Goal: Find contact information: Find contact information

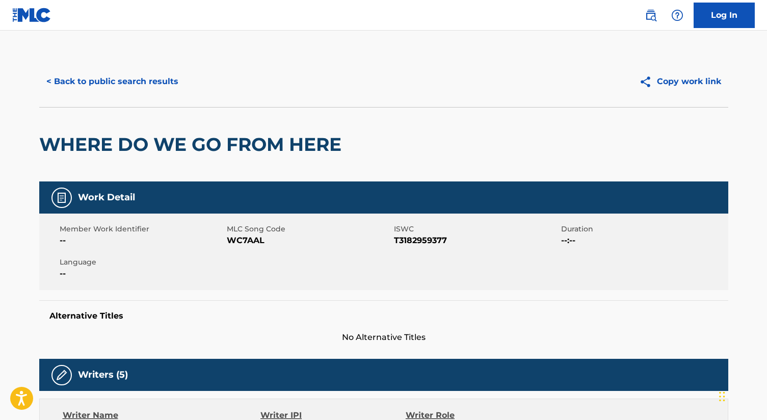
click at [111, 82] on button "< Back to public search results" at bounding box center [112, 81] width 146 height 25
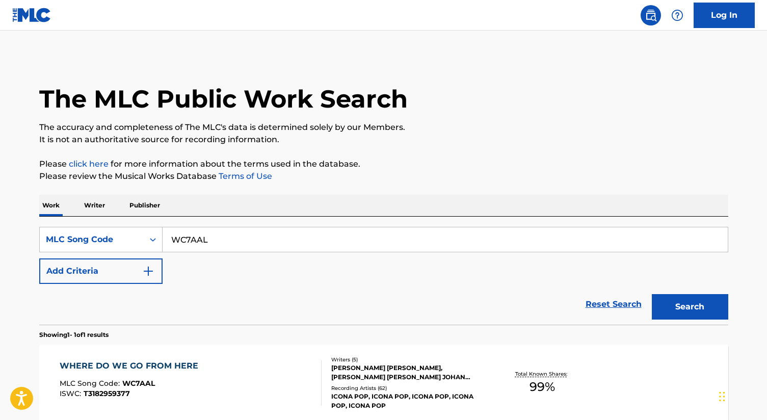
click at [172, 243] on input "WC7AAL" at bounding box center [445, 239] width 565 height 24
paste input "R60500"
type input "R60500"
click at [689, 310] on button "Search" at bounding box center [690, 306] width 76 height 25
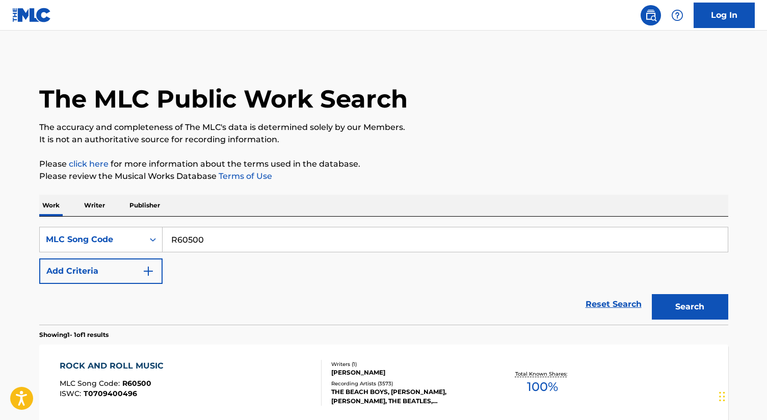
click at [211, 351] on div "ROCK AND ROLL MUSIC MLC Song Code : R60500 ISWC : T0709400496 Writers ( 1 ) [PE…" at bounding box center [383, 382] width 689 height 76
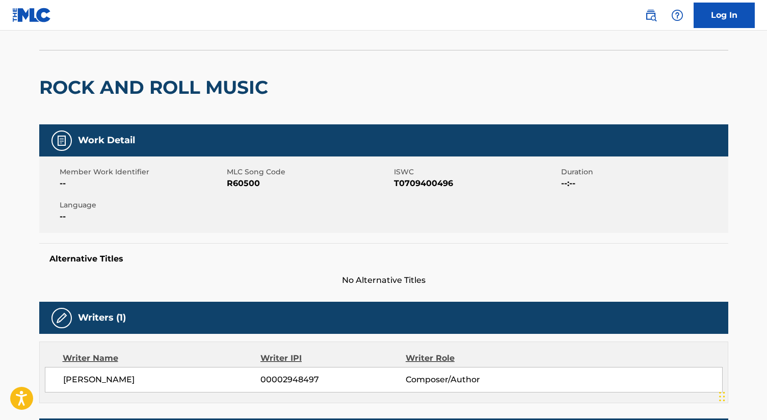
scroll to position [78, 0]
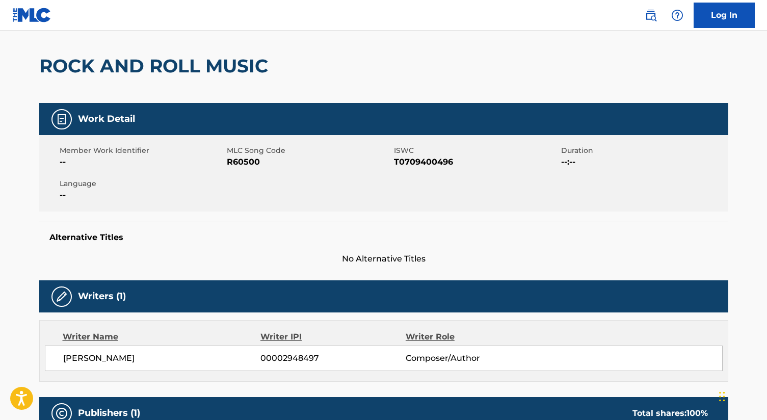
click at [431, 162] on span "T0709400496" at bounding box center [476, 162] width 165 height 12
copy span "T0709400496"
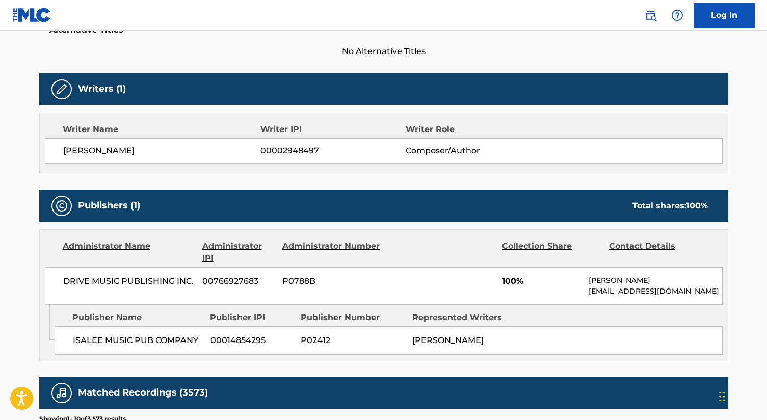
scroll to position [325, 0]
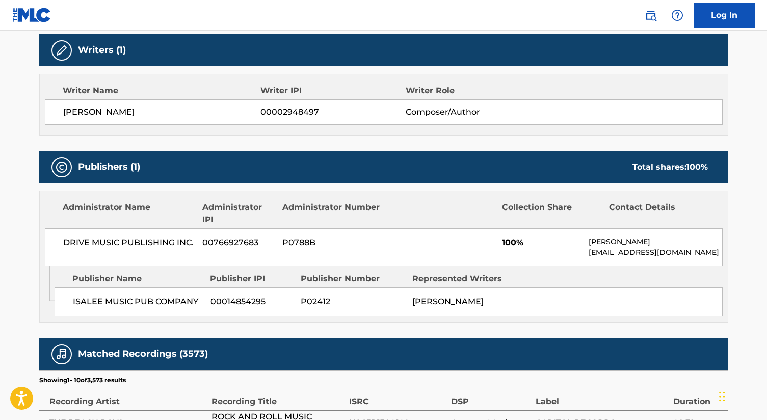
click at [109, 241] on span "DRIVE MUSIC PUBLISHING INC." at bounding box center [129, 242] width 132 height 12
copy div "DRIVE MUSIC PUBLISHING INC."
click at [118, 296] on span "ISALEE MUSIC PUB COMPANY" at bounding box center [138, 302] width 130 height 12
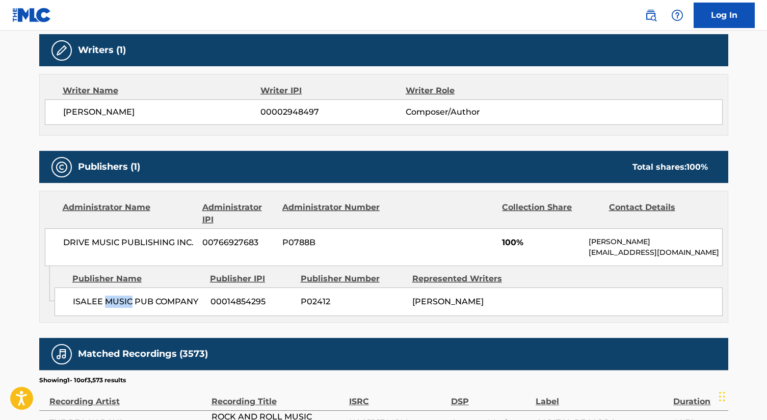
click at [118, 296] on span "ISALEE MUSIC PUB COMPANY" at bounding box center [138, 302] width 130 height 12
copy div "ISALEE MUSIC PUB COMPANY"
drag, startPoint x: 588, startPoint y: 252, endPoint x: 741, endPoint y: 252, distance: 152.9
click at [741, 252] on main "< Back to public search results Copy work link ROCK AND ROLL MUSIC Work Detail …" at bounding box center [383, 212] width 767 height 1012
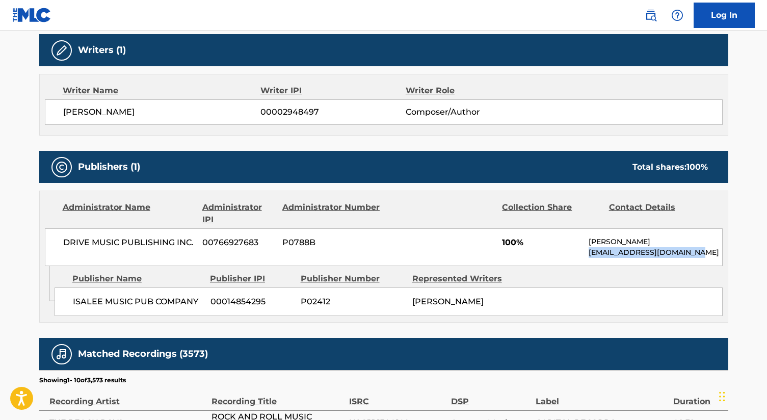
copy p "[EMAIL_ADDRESS][DOMAIN_NAME]"
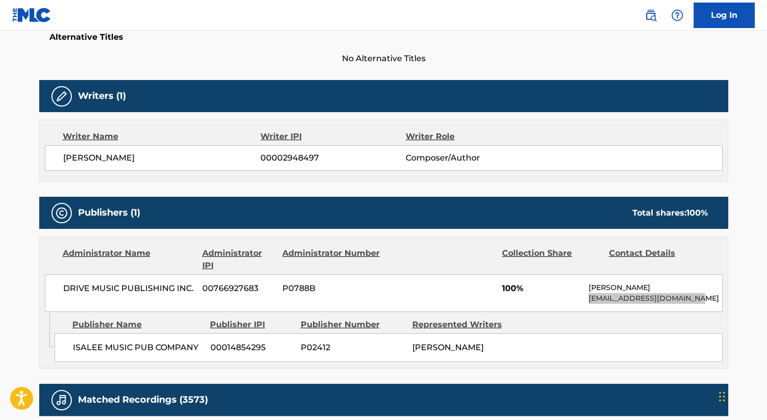
scroll to position [287, 0]
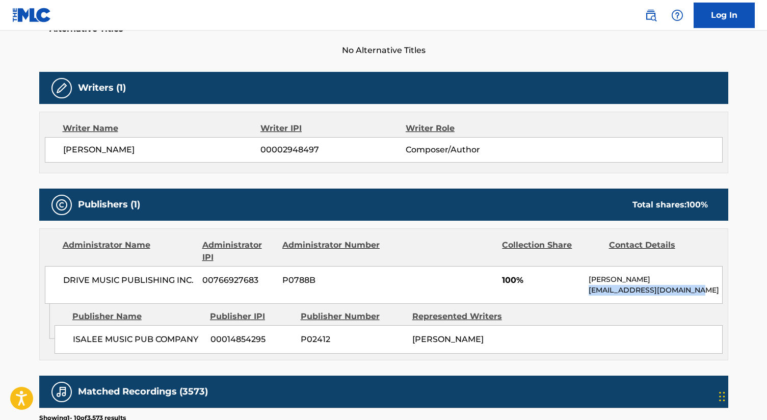
click at [665, 292] on p "[EMAIL_ADDRESS][DOMAIN_NAME]" at bounding box center [655, 290] width 133 height 11
copy div "[EMAIL_ADDRESS][DOMAIN_NAME] Admin Original Publisher Connecting Line"
click at [613, 293] on p "[EMAIL_ADDRESS][DOMAIN_NAME]" at bounding box center [655, 290] width 133 height 11
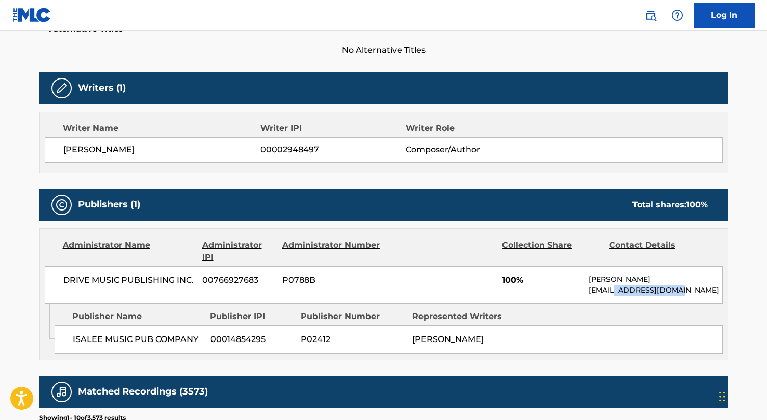
click at [613, 293] on p "[EMAIL_ADDRESS][DOMAIN_NAME]" at bounding box center [655, 290] width 133 height 11
copy div "[EMAIL_ADDRESS][DOMAIN_NAME] Admin Original Publisher Connecting Line"
click at [626, 294] on p "[EMAIL_ADDRESS][DOMAIN_NAME]" at bounding box center [655, 290] width 133 height 11
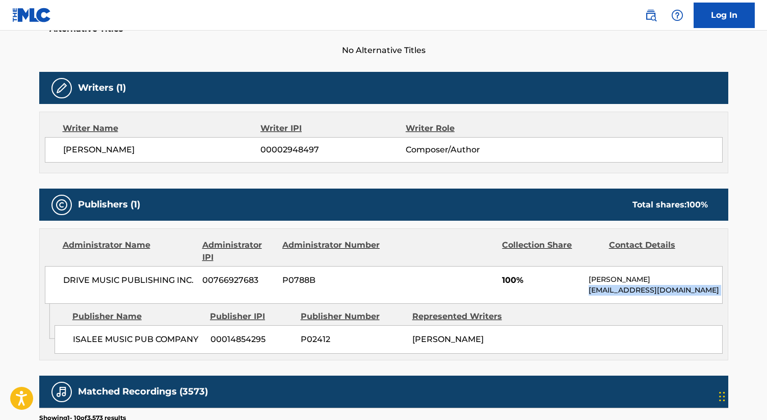
click at [626, 294] on p "[EMAIL_ADDRESS][DOMAIN_NAME]" at bounding box center [655, 290] width 133 height 11
copy div "[EMAIL_ADDRESS][DOMAIN_NAME] Admin Original Publisher Connecting Line"
